Goal: Book appointment/travel/reservation

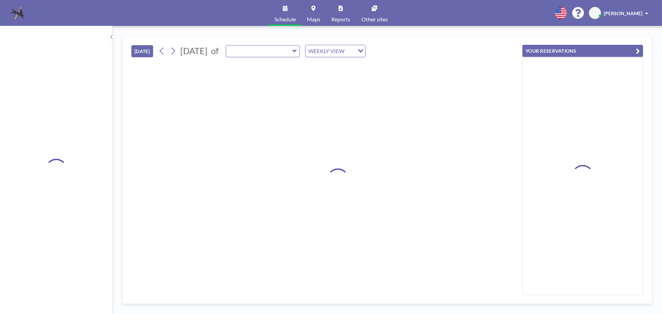
type input "Morningside Room"
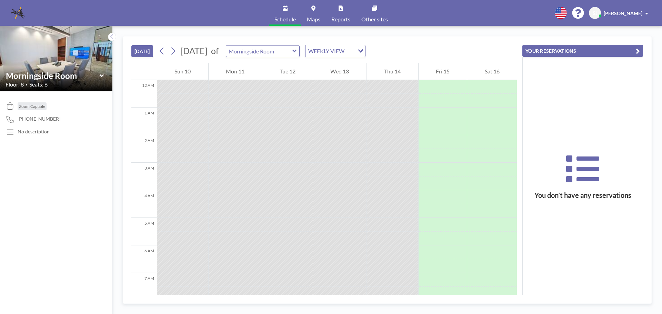
scroll to position [372, 0]
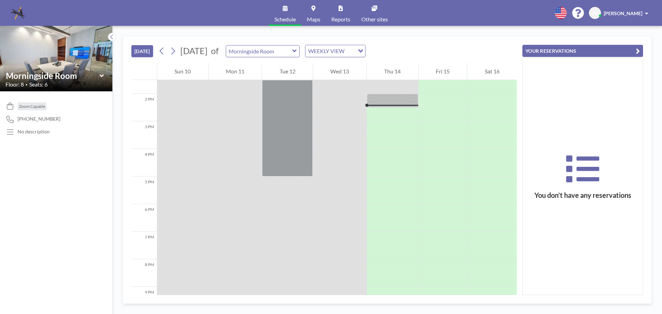
click at [102, 77] on icon at bounding box center [102, 75] width 4 height 7
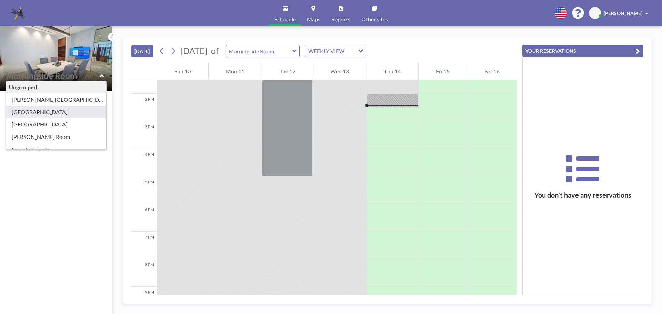
type input "Brookwood Room"
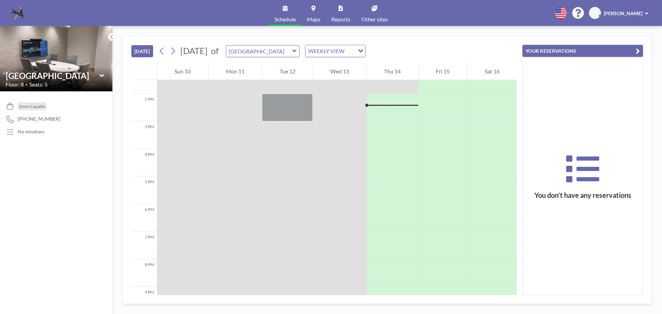
click at [103, 77] on icon at bounding box center [102, 75] width 4 height 7
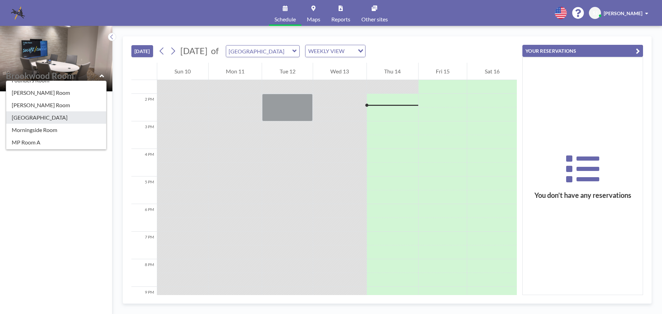
scroll to position [103, 0]
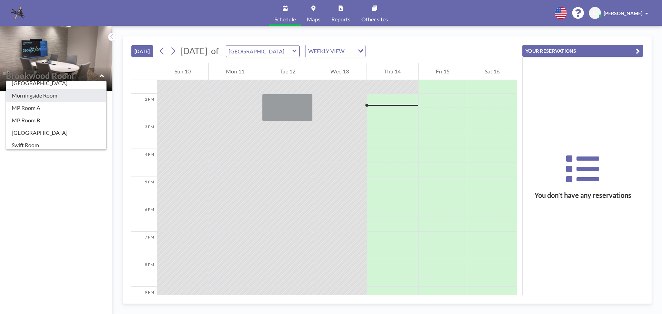
type input "Morningside Room"
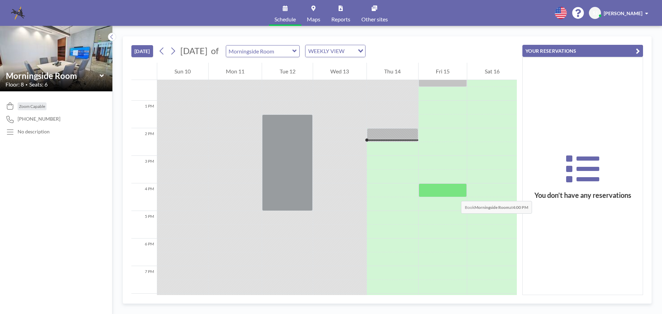
scroll to position [372, 0]
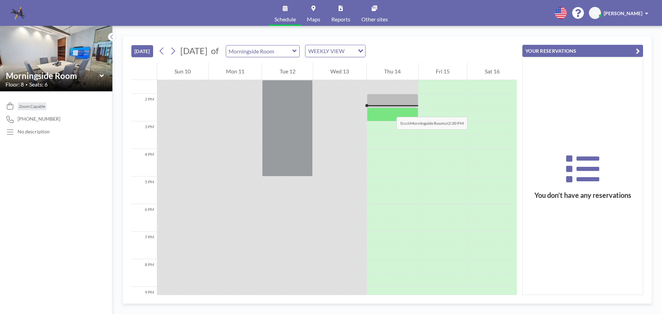
click at [390, 110] on div at bounding box center [392, 115] width 51 height 14
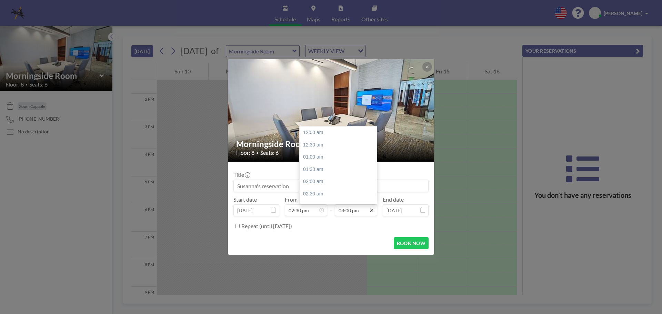
scroll to position [368, 0]
click at [308, 146] on div "03:30 pm" at bounding box center [340, 145] width 81 height 12
type input "03:30 pm"
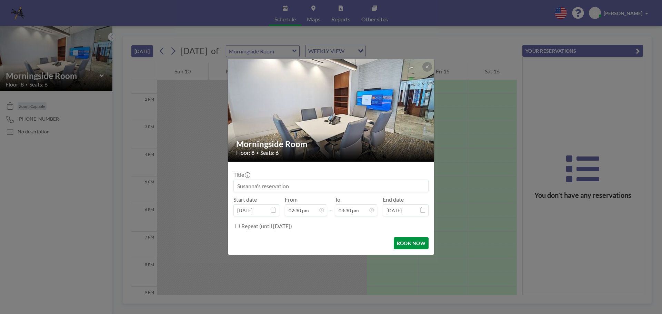
click at [415, 244] on button "BOOK NOW" at bounding box center [411, 243] width 35 height 12
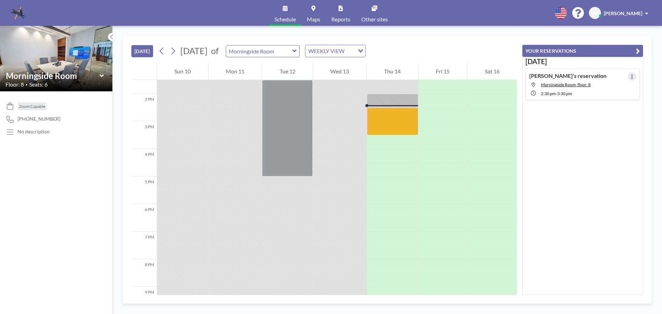
click at [631, 78] on icon at bounding box center [631, 76] width 1 height 4
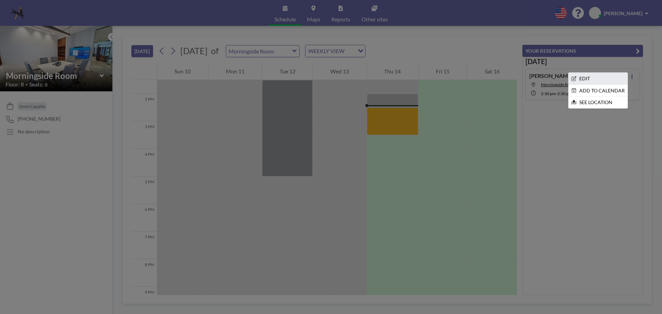
click at [583, 83] on li "EDIT" at bounding box center [598, 79] width 59 height 12
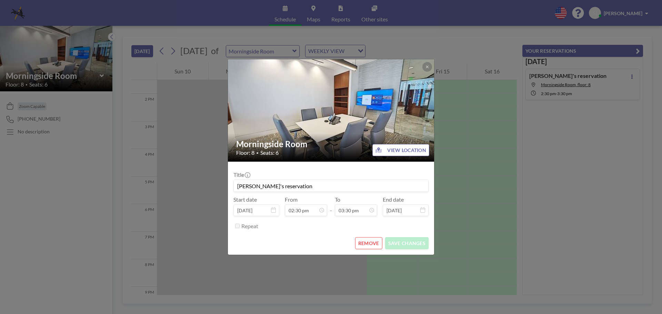
scroll to position [0, 0]
click at [426, 68] on icon at bounding box center [427, 67] width 2 height 2
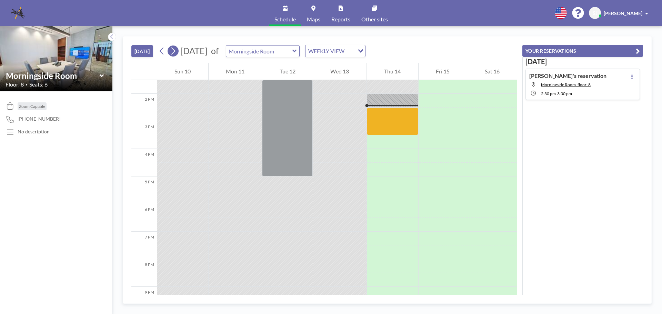
click at [172, 52] on icon at bounding box center [173, 51] width 7 height 10
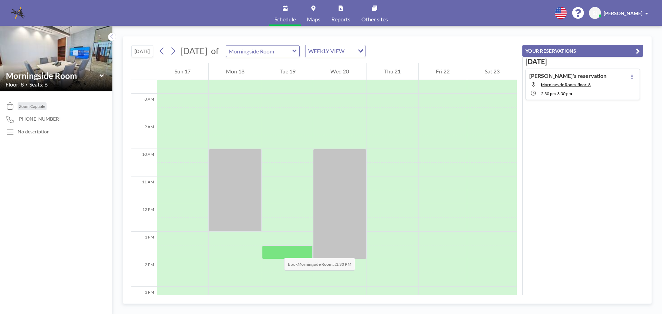
scroll to position [276, 0]
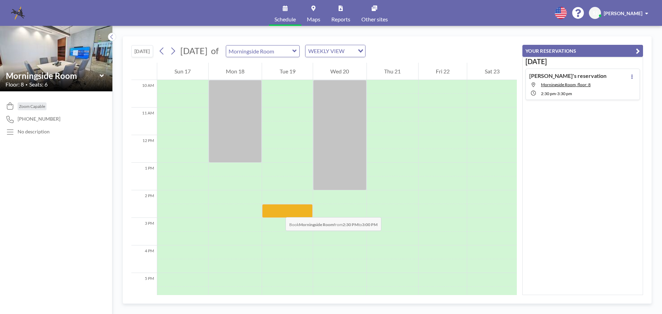
click at [279, 210] on div at bounding box center [287, 211] width 51 height 14
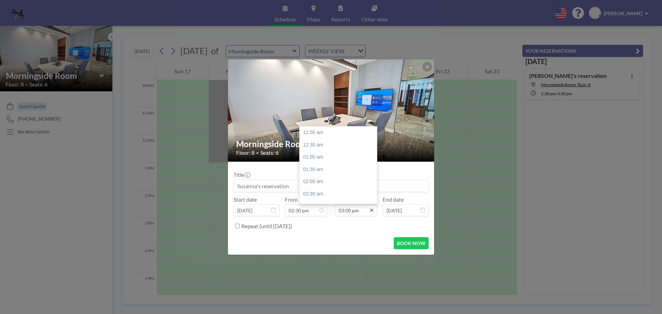
scroll to position [368, 0]
click at [373, 211] on icon at bounding box center [372, 211] width 6 height 6
click at [312, 143] on div "03:30 pm" at bounding box center [340, 145] width 81 height 12
type input "03:30 pm"
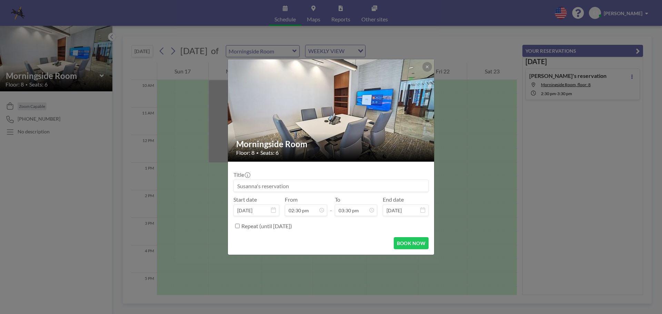
click at [243, 227] on label "Repeat (until August 14, 2027)" at bounding box center [266, 226] width 51 height 7
click at [240, 227] on input "Repeat (until August 14, 2027)" at bounding box center [237, 226] width 4 height 4
checkbox input "true"
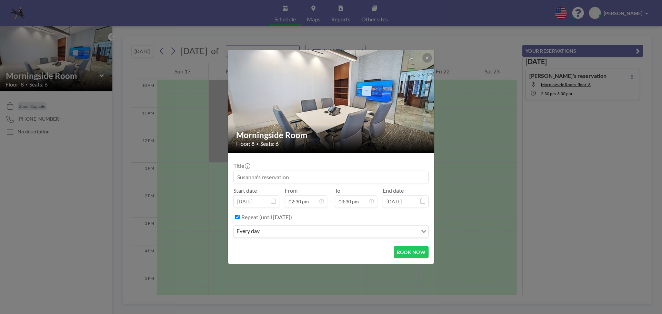
click at [275, 237] on div "every day Loading..." at bounding box center [331, 232] width 194 height 12
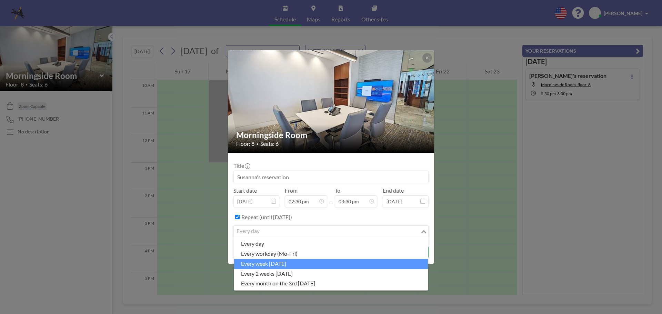
click at [301, 263] on li "every week [DATE]" at bounding box center [331, 264] width 194 height 10
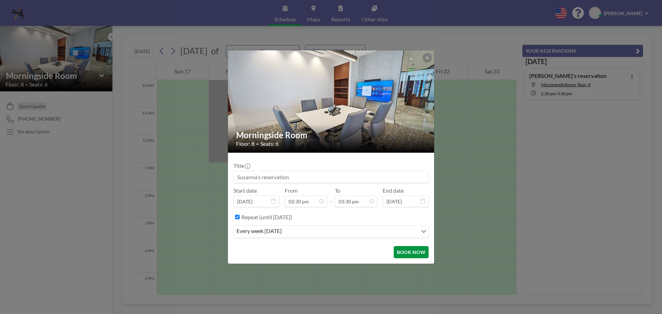
click at [402, 254] on button "BOOK NOW" at bounding box center [411, 252] width 35 height 12
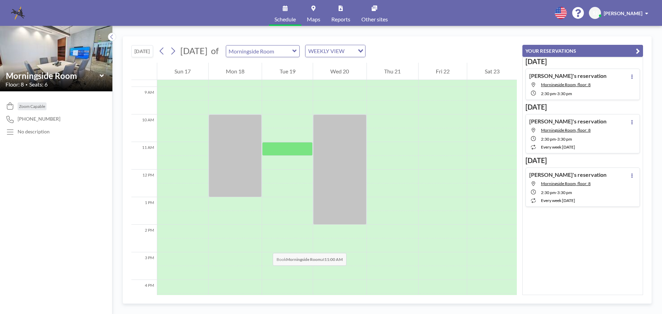
scroll to position [138, 0]
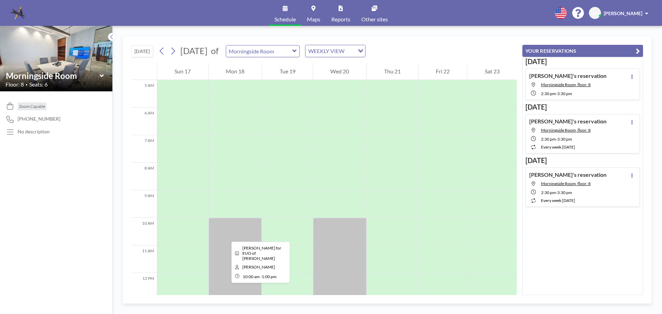
click at [226, 235] on div at bounding box center [235, 259] width 53 height 83
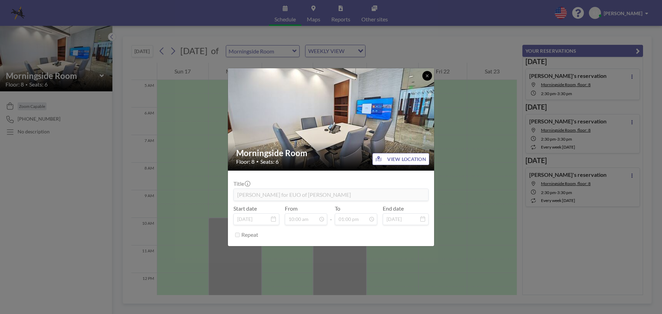
click at [424, 73] on button at bounding box center [427, 76] width 10 height 10
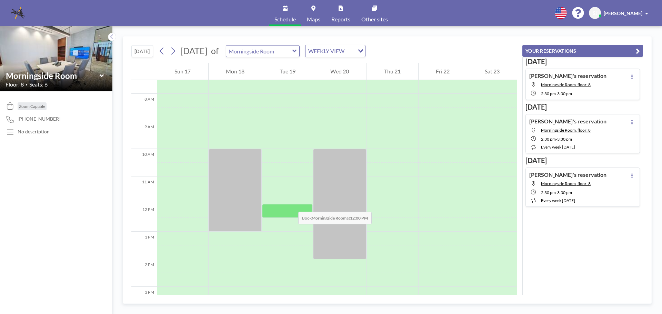
scroll to position [310, 0]
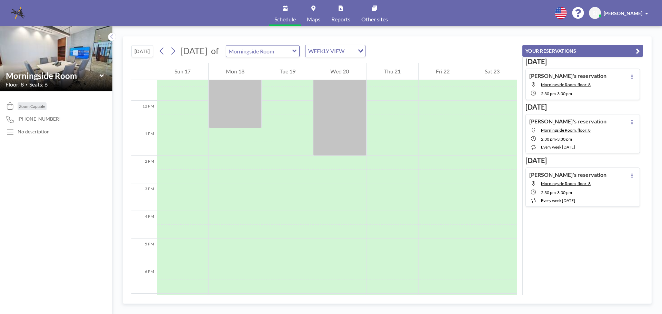
click at [303, 13] on link "Maps" at bounding box center [313, 13] width 24 height 26
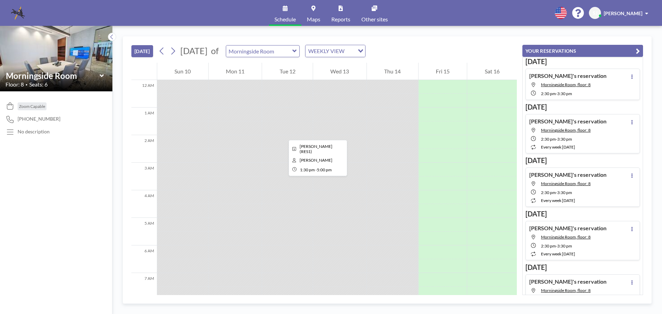
scroll to position [372, 0]
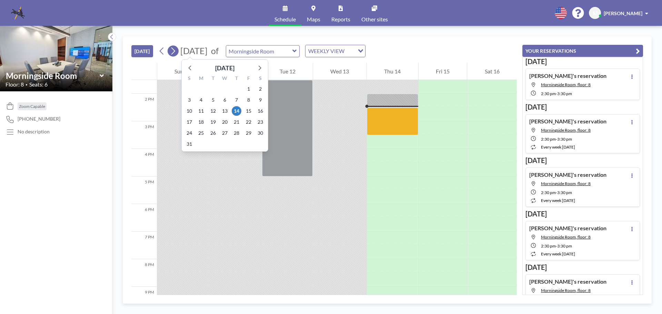
click at [176, 54] on icon at bounding box center [173, 51] width 7 height 10
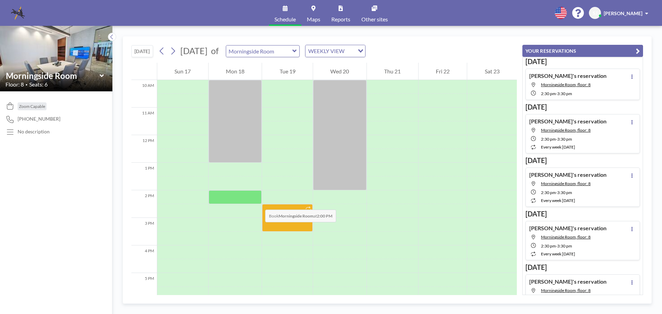
scroll to position [310, 0]
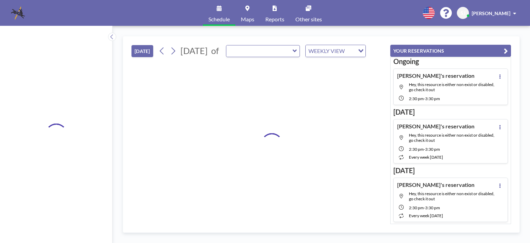
type input "Morningside Room"
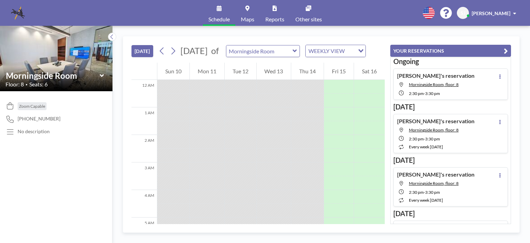
scroll to position [386, 0]
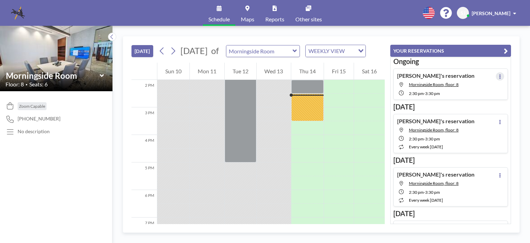
click at [499, 76] on icon at bounding box center [499, 76] width 1 height 4
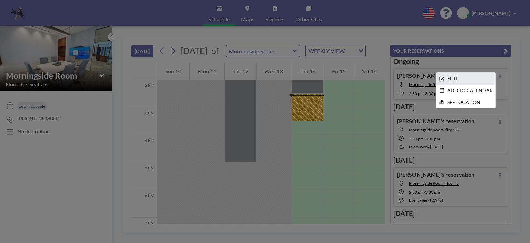
click at [447, 79] on li "EDIT" at bounding box center [465, 79] width 59 height 12
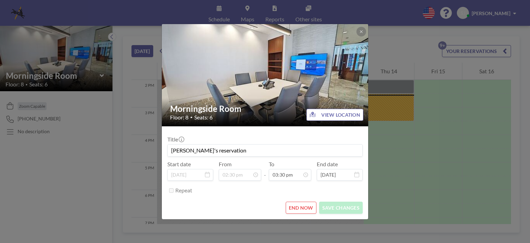
click at [305, 209] on button "END NOW" at bounding box center [300, 208] width 31 height 12
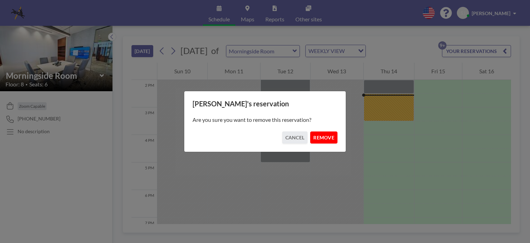
click at [322, 143] on button "REMOVE" at bounding box center [323, 138] width 27 height 12
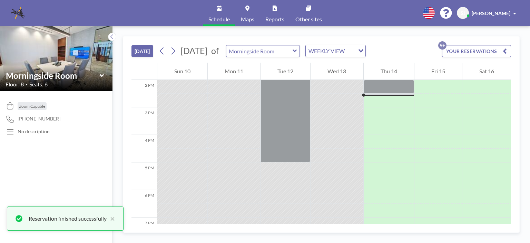
click at [451, 54] on button "YOUR RESERVATIONS 9+" at bounding box center [476, 51] width 69 height 12
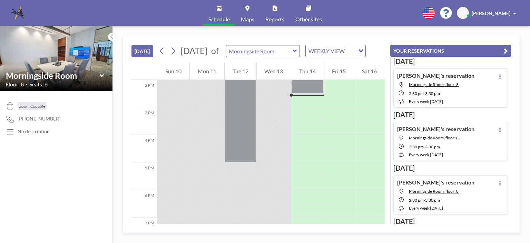
click at [451, 54] on button "YOUR RESERVATIONS" at bounding box center [450, 51] width 121 height 12
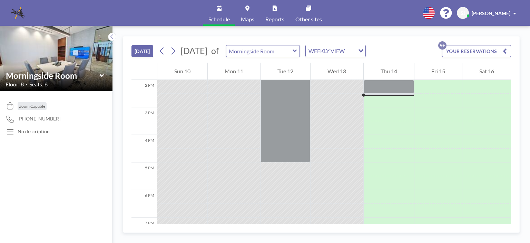
click at [451, 54] on button "YOUR RESERVATIONS 9+" at bounding box center [476, 51] width 69 height 12
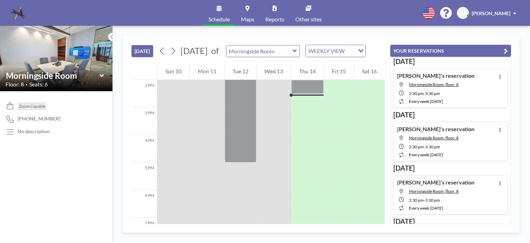
drag, startPoint x: 451, startPoint y: 54, endPoint x: 441, endPoint y: 56, distance: 10.8
